Goal: Transaction & Acquisition: Purchase product/service

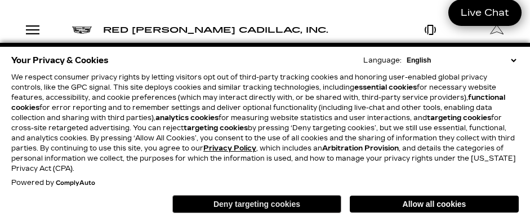
click at [302, 208] on button "Deny targeting cookies" at bounding box center [256, 204] width 169 height 18
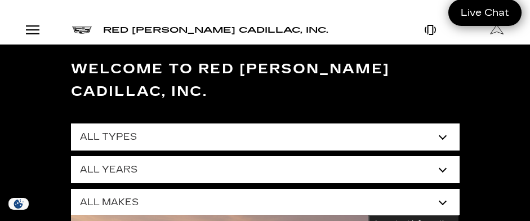
scroll to position [56, 0]
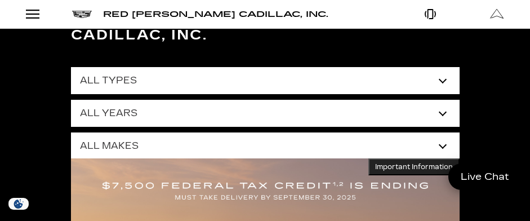
click at [442, 132] on select "All Makes Audi Cadillac Chevrolet Chrysler Ford GMC Lexus Mercedes-Benz Subaru …" at bounding box center [265, 145] width 389 height 27
select select "Cadillac"
click at [71, 132] on select "All Makes Audi Cadillac Chevrolet Chrysler Ford GMC Lexus Mercedes-Benz Subaru …" at bounding box center [265, 145] width 389 height 27
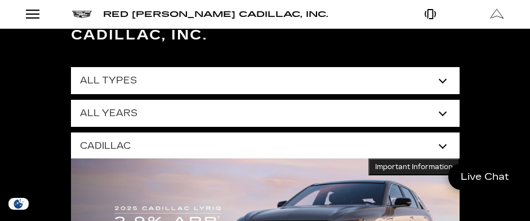
click at [485, 119] on div "Welcome to Red [PERSON_NAME] Cadillac, Inc. All Types New Used Certified Used D…" at bounding box center [265, 115] width 530 height 255
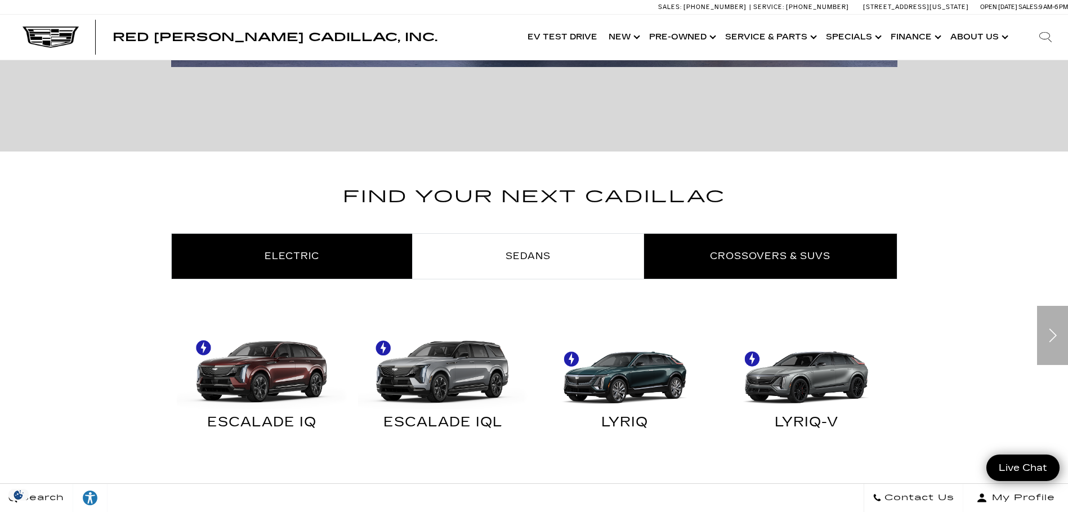
scroll to position [563, 0]
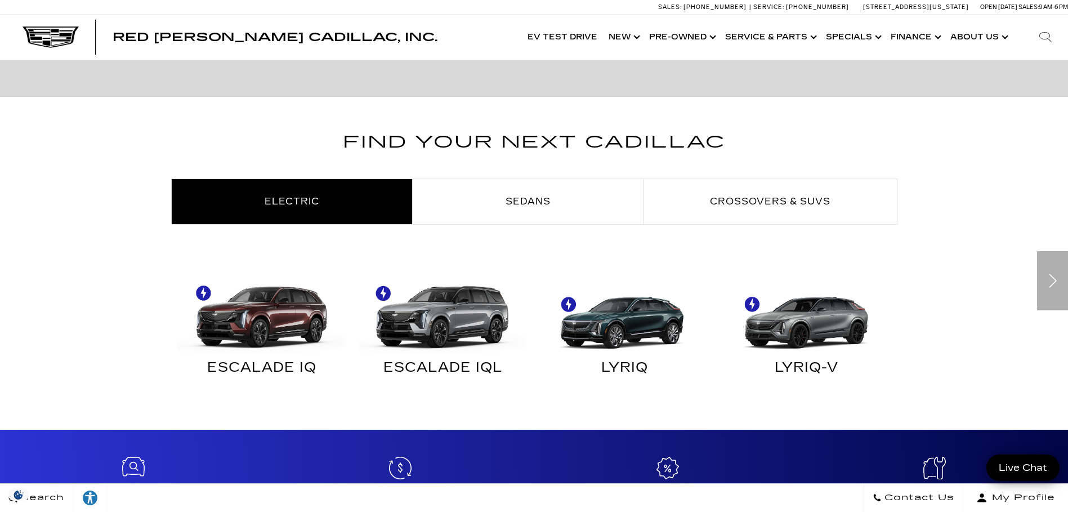
click at [529, 220] on img "Electric" at bounding box center [622, 311] width 171 height 85
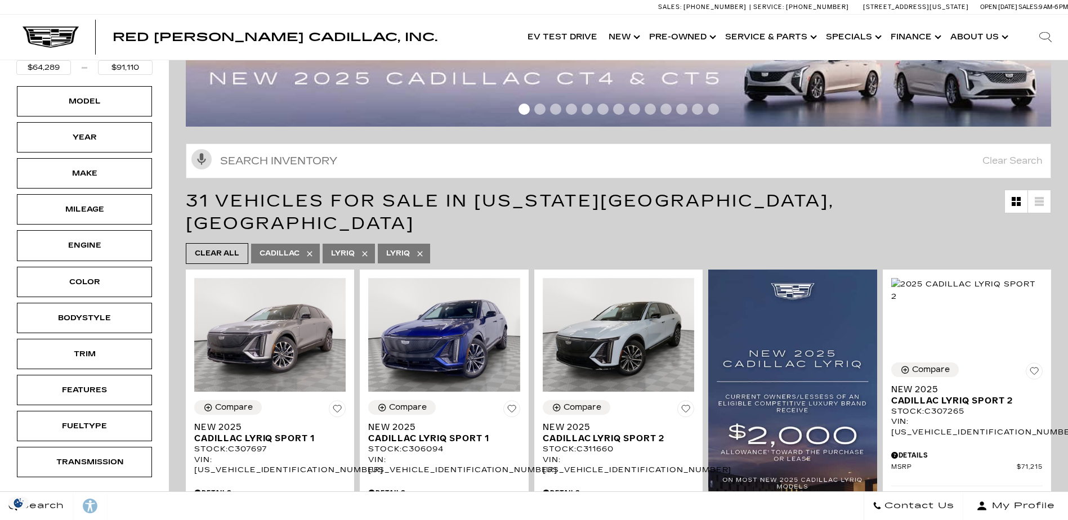
scroll to position [113, 0]
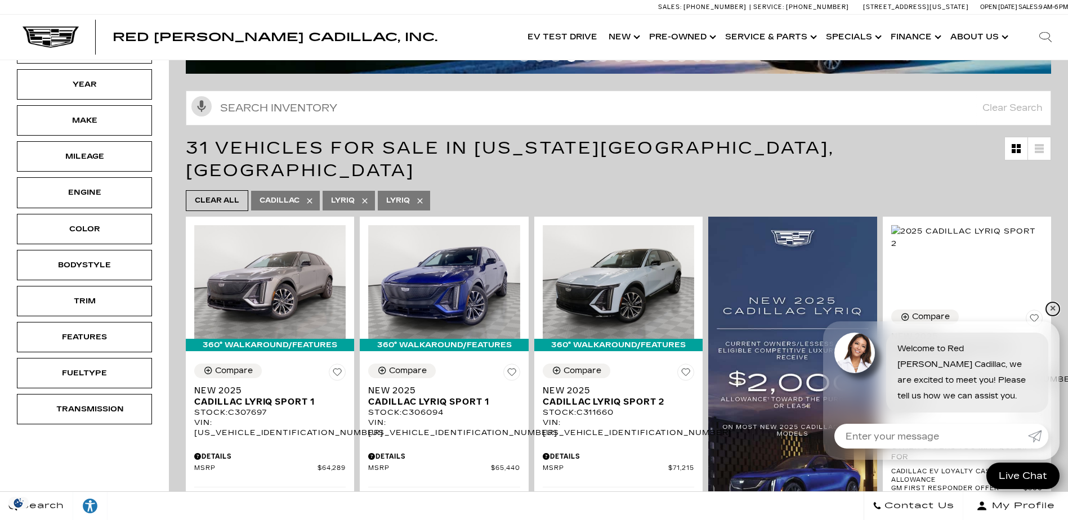
click at [1053, 309] on link "✕" at bounding box center [1053, 309] width 14 height 14
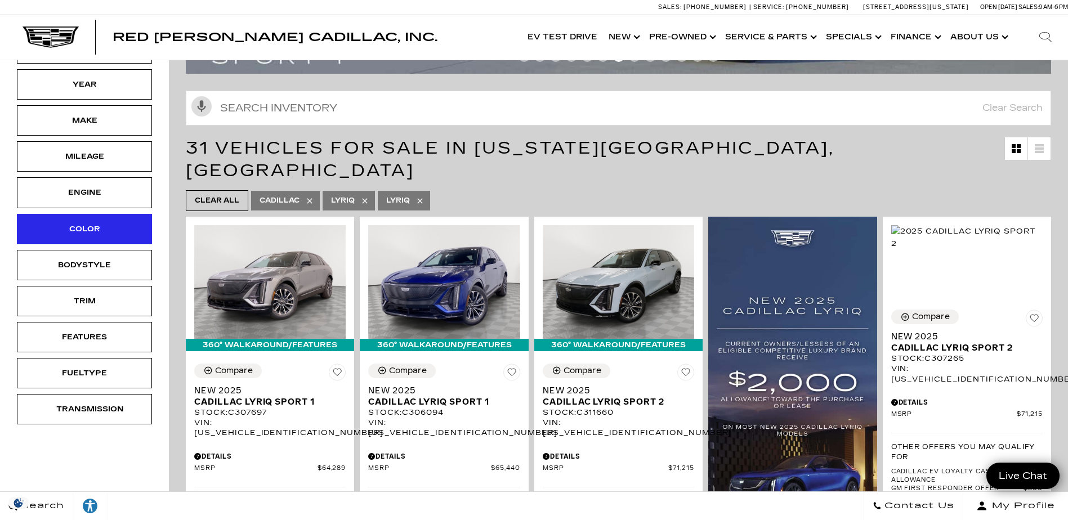
click at [92, 235] on div "Color" at bounding box center [84, 229] width 56 height 12
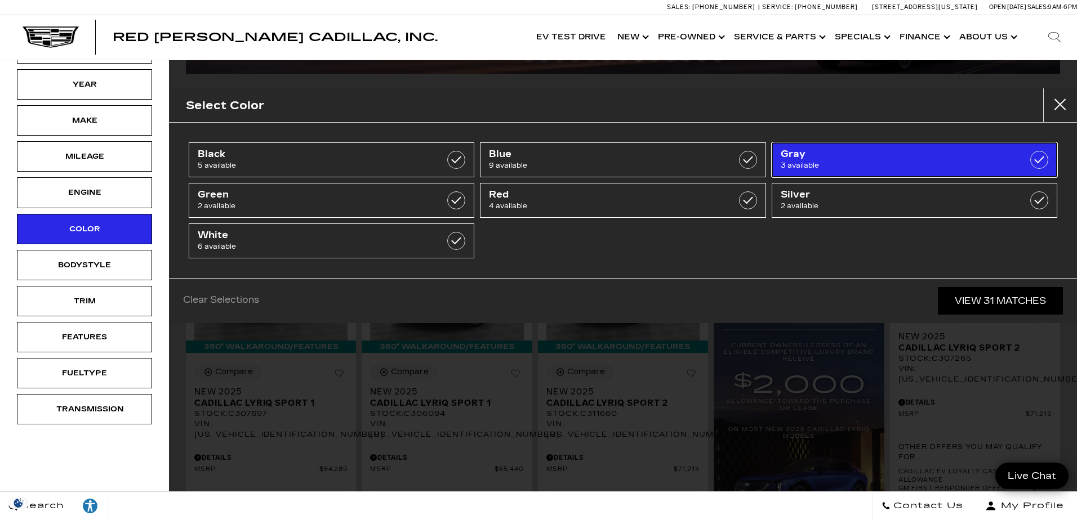
click at [861, 158] on span "Gray" at bounding box center [895, 154] width 228 height 11
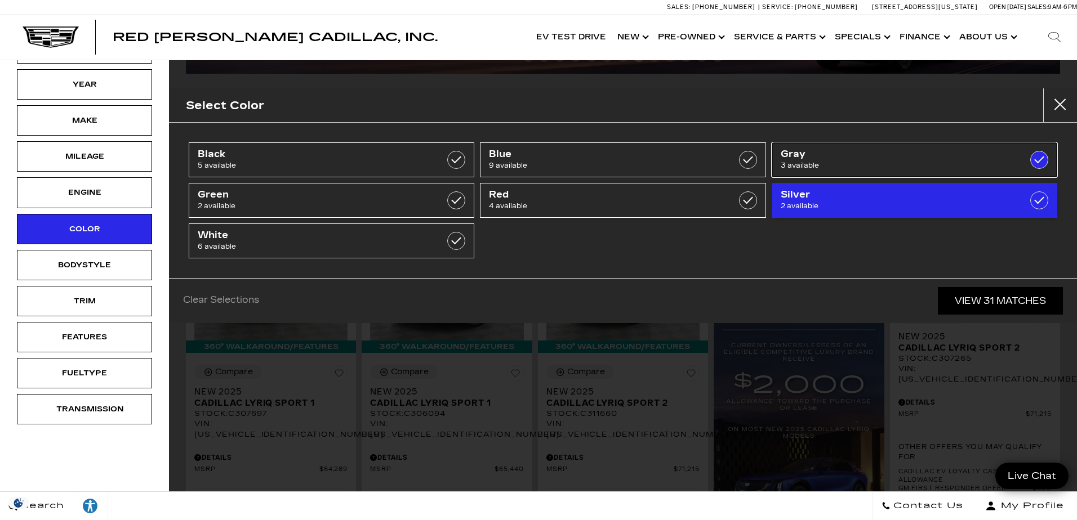
type input "$71,640"
type input "$86,985"
checkbox input "true"
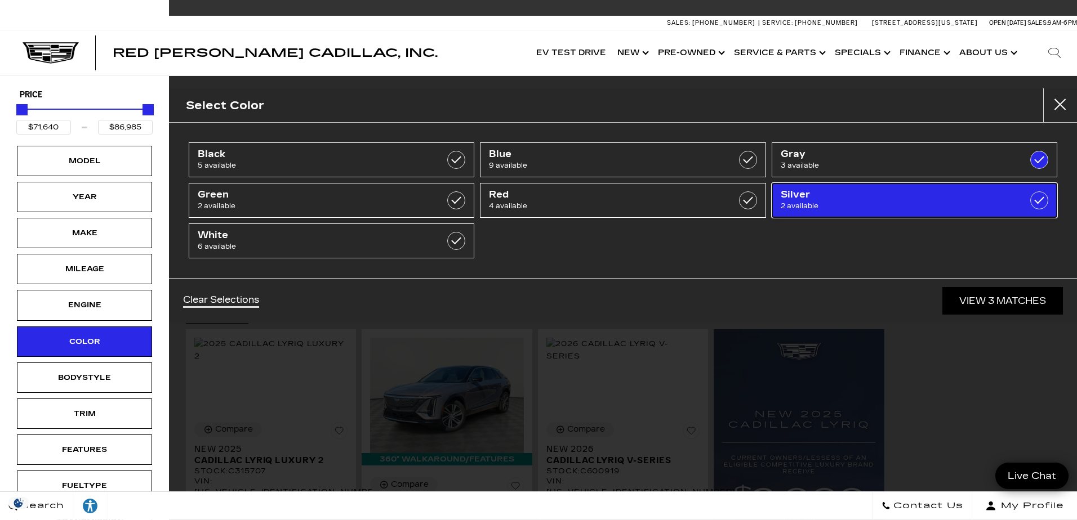
click at [871, 197] on span "Silver" at bounding box center [895, 194] width 228 height 11
type input "$64,289"
checkbox input "true"
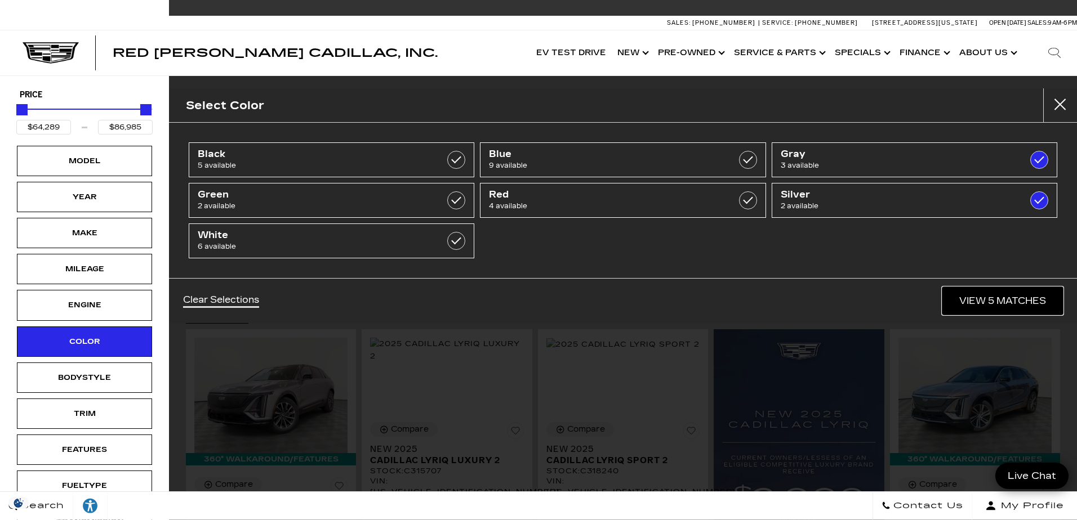
click at [1016, 300] on link "View 5 Matches" at bounding box center [1002, 301] width 121 height 28
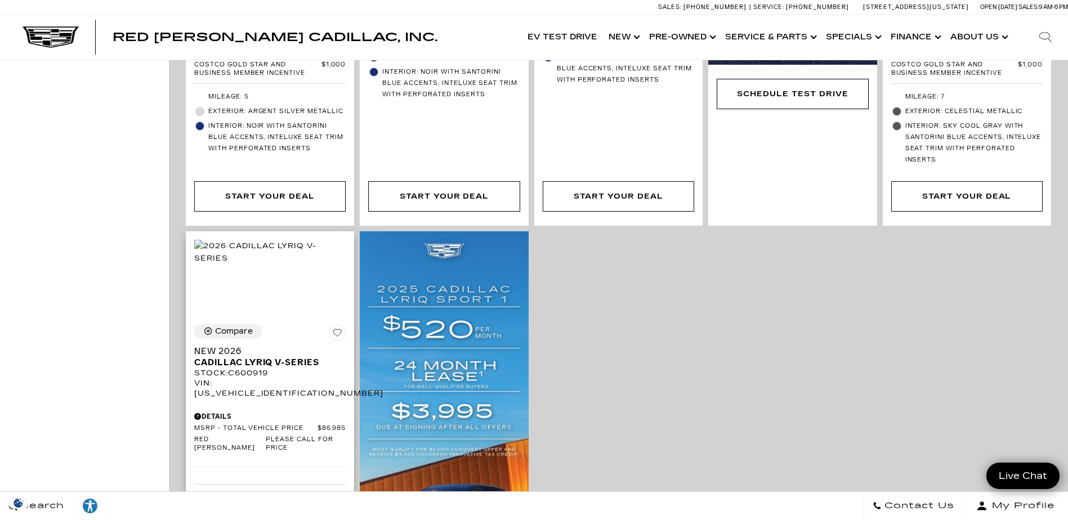
scroll to position [676, 0]
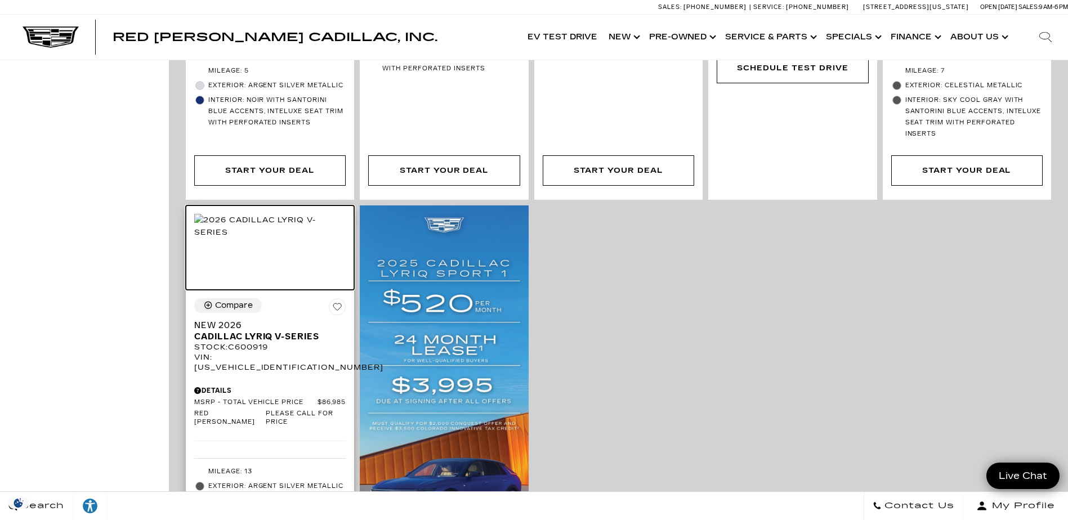
click at [272, 238] on img at bounding box center [269, 226] width 151 height 25
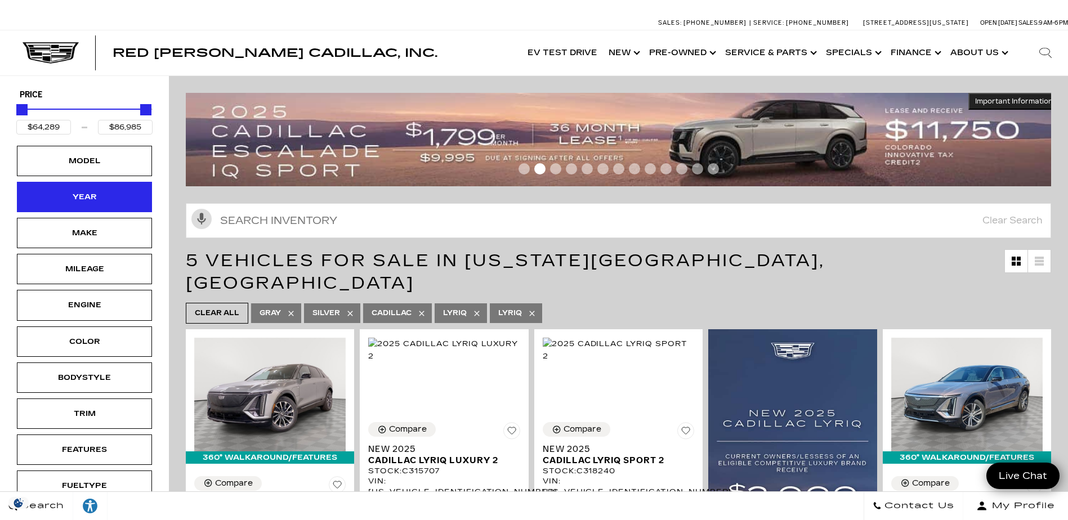
click at [86, 192] on div "Year" at bounding box center [84, 197] width 56 height 12
